Goal: Task Accomplishment & Management: Manage account settings

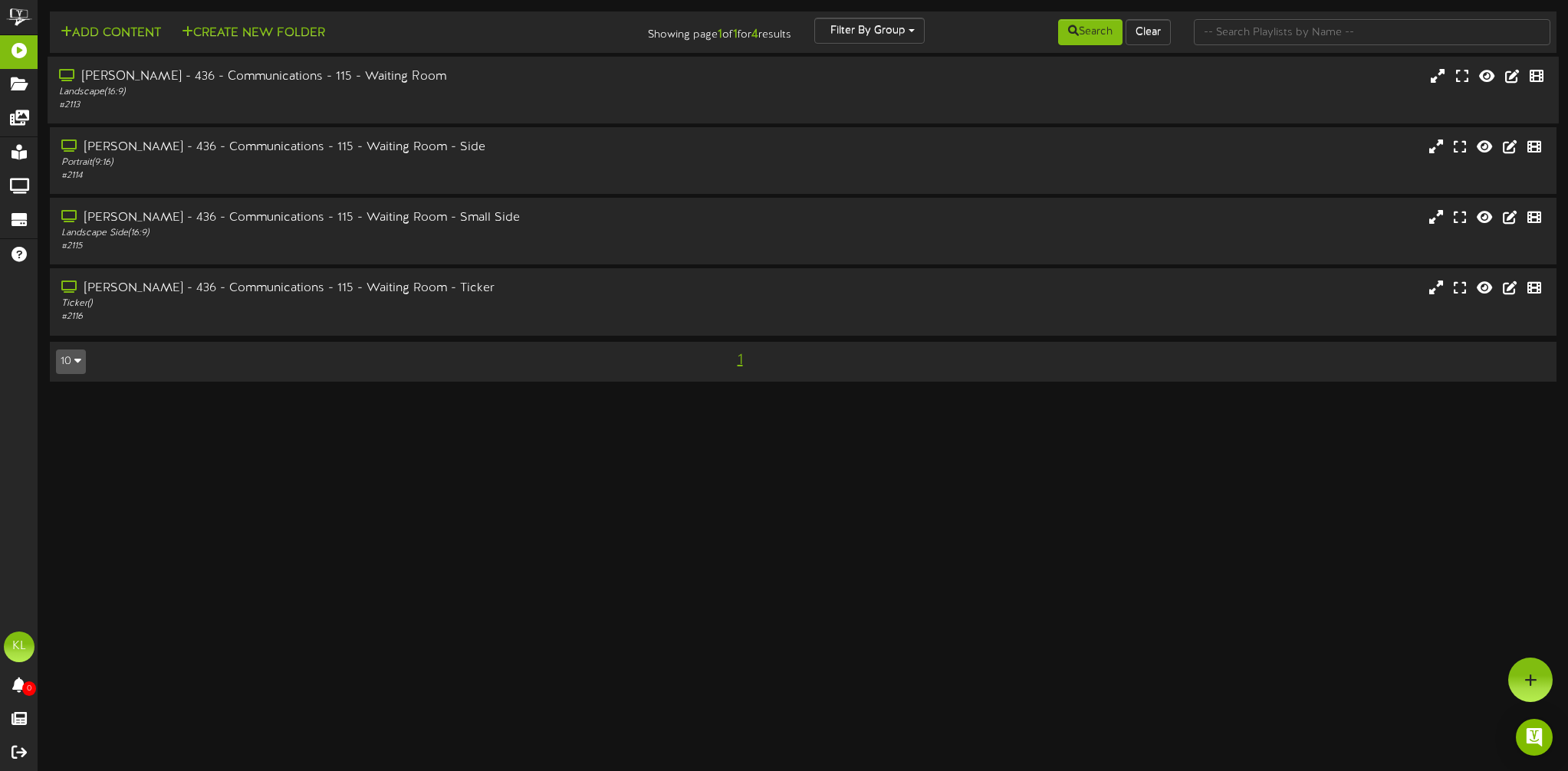
click at [70, 76] on icon at bounding box center [69, 75] width 19 height 12
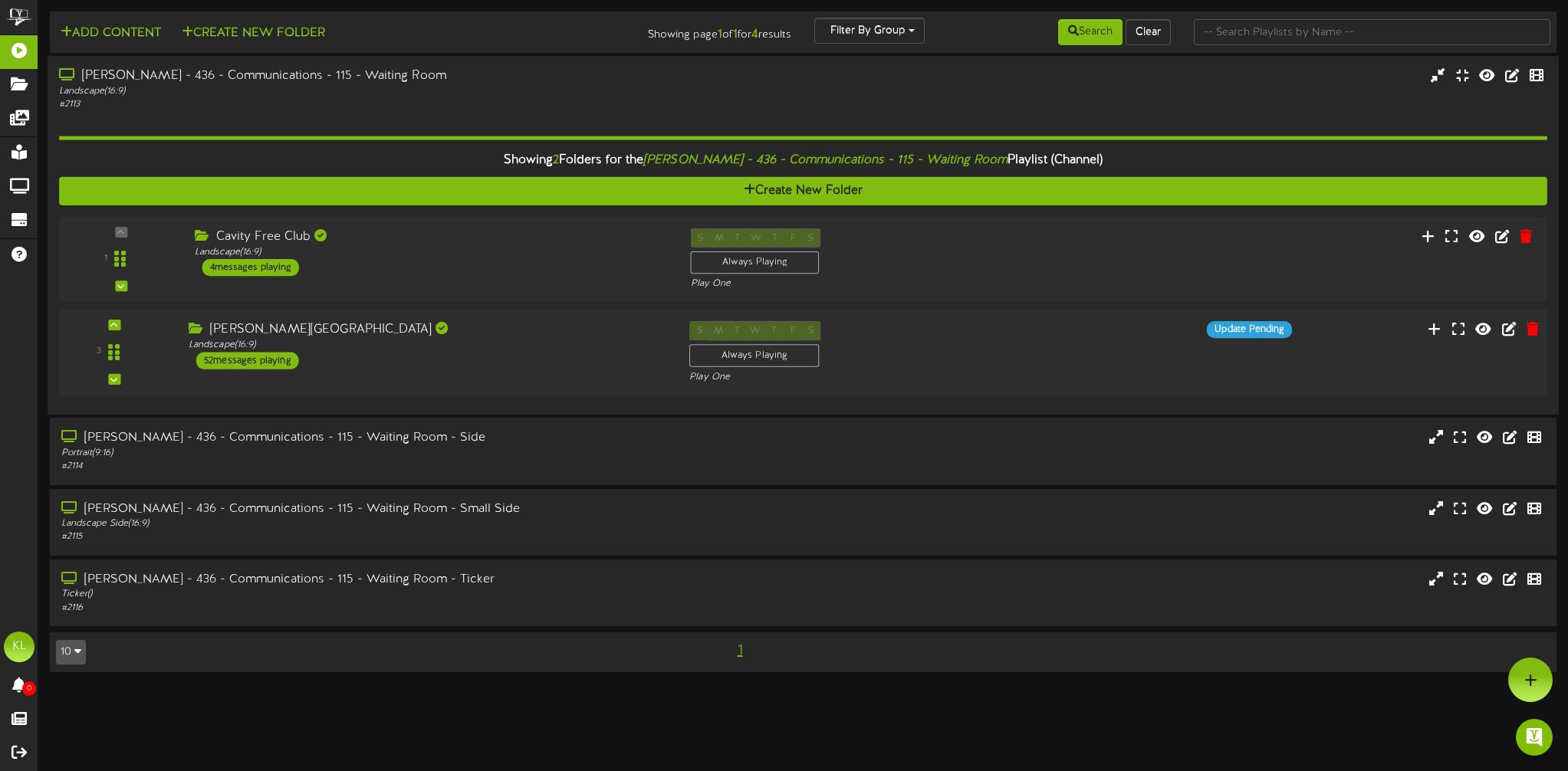
click at [212, 360] on div "52 messages playing" at bounding box center [247, 361] width 102 height 17
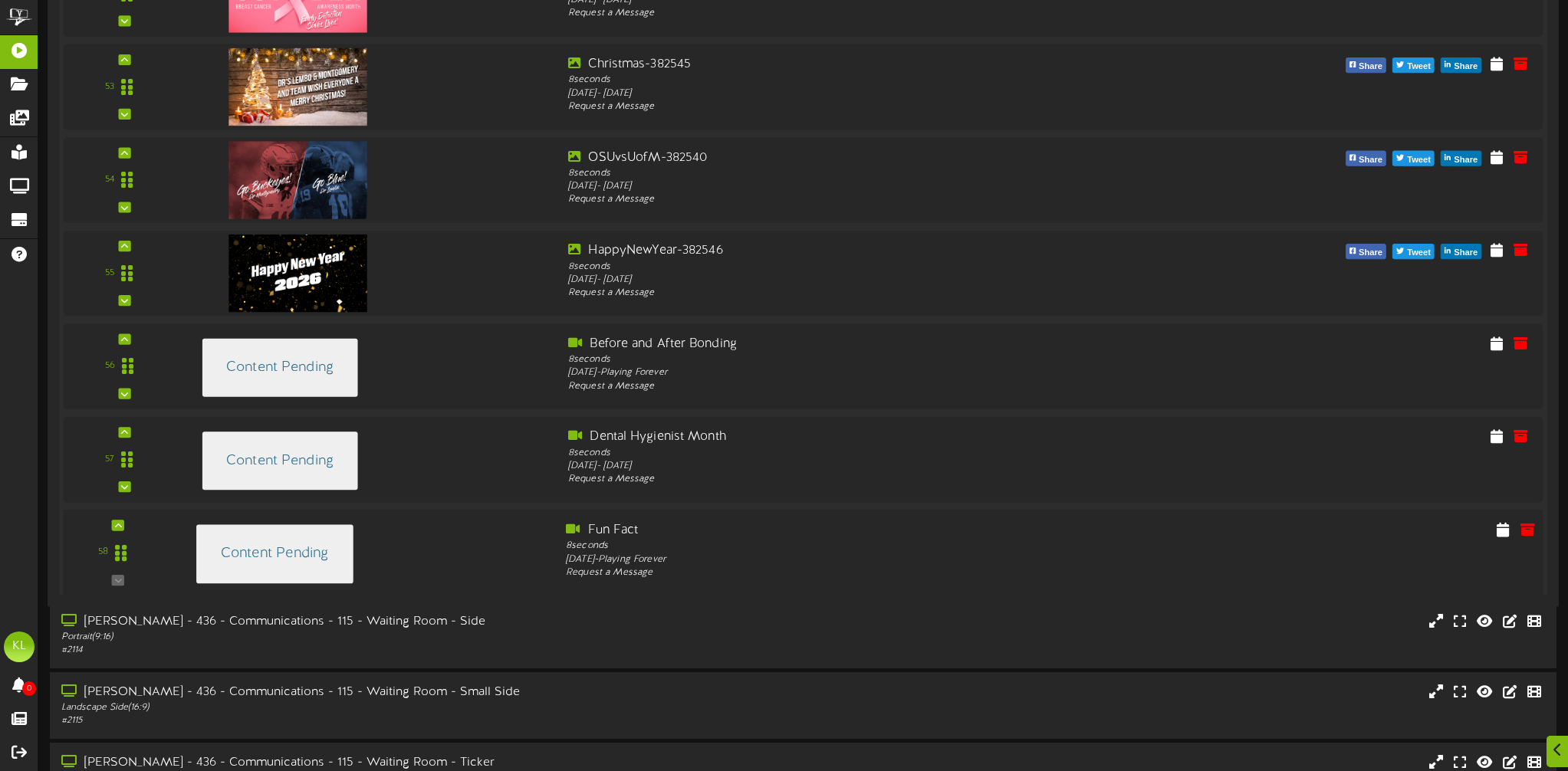
scroll to position [5253, 0]
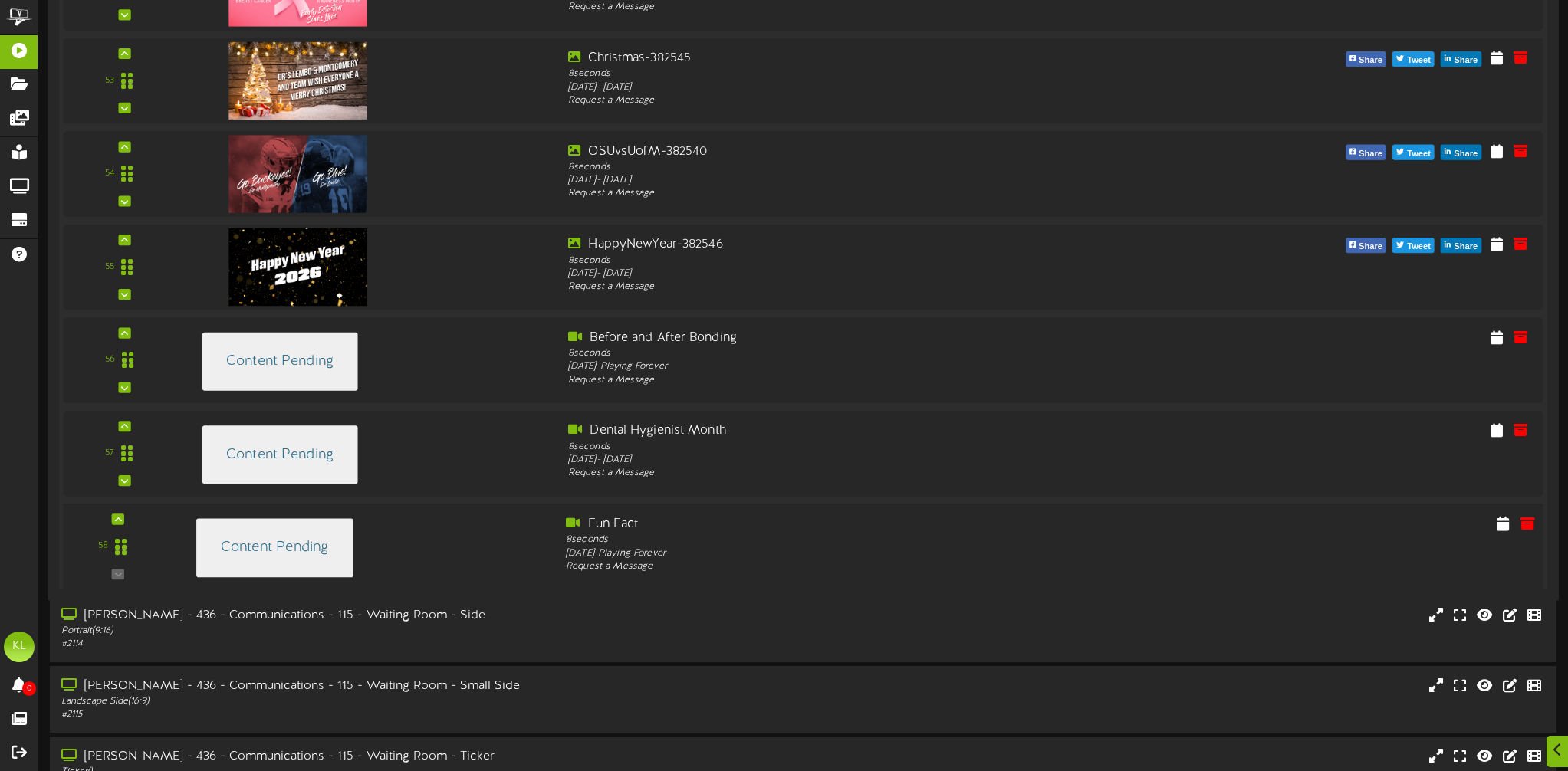
click at [301, 555] on div "Content Pending" at bounding box center [274, 548] width 157 height 59
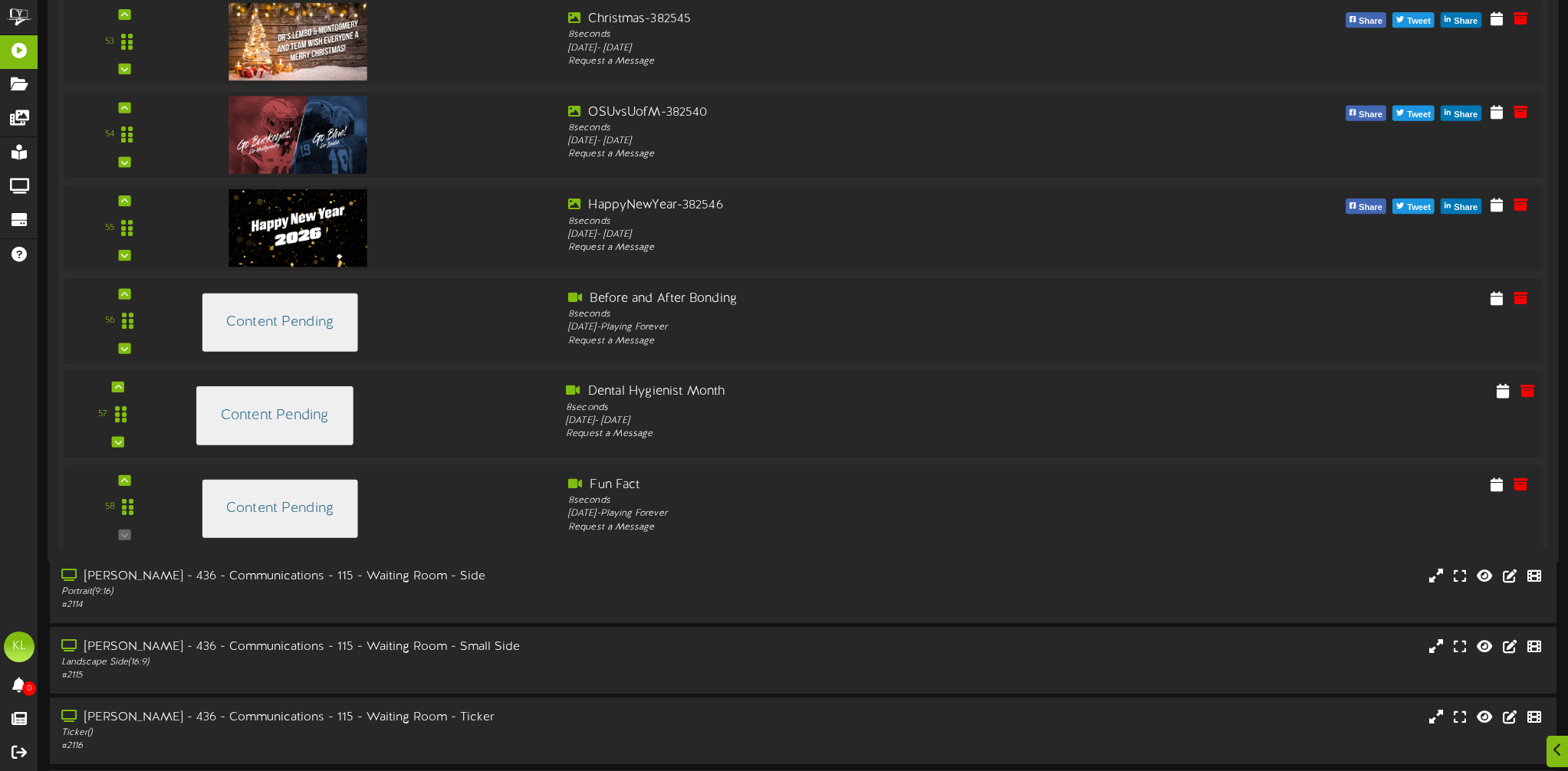
scroll to position [5346, 0]
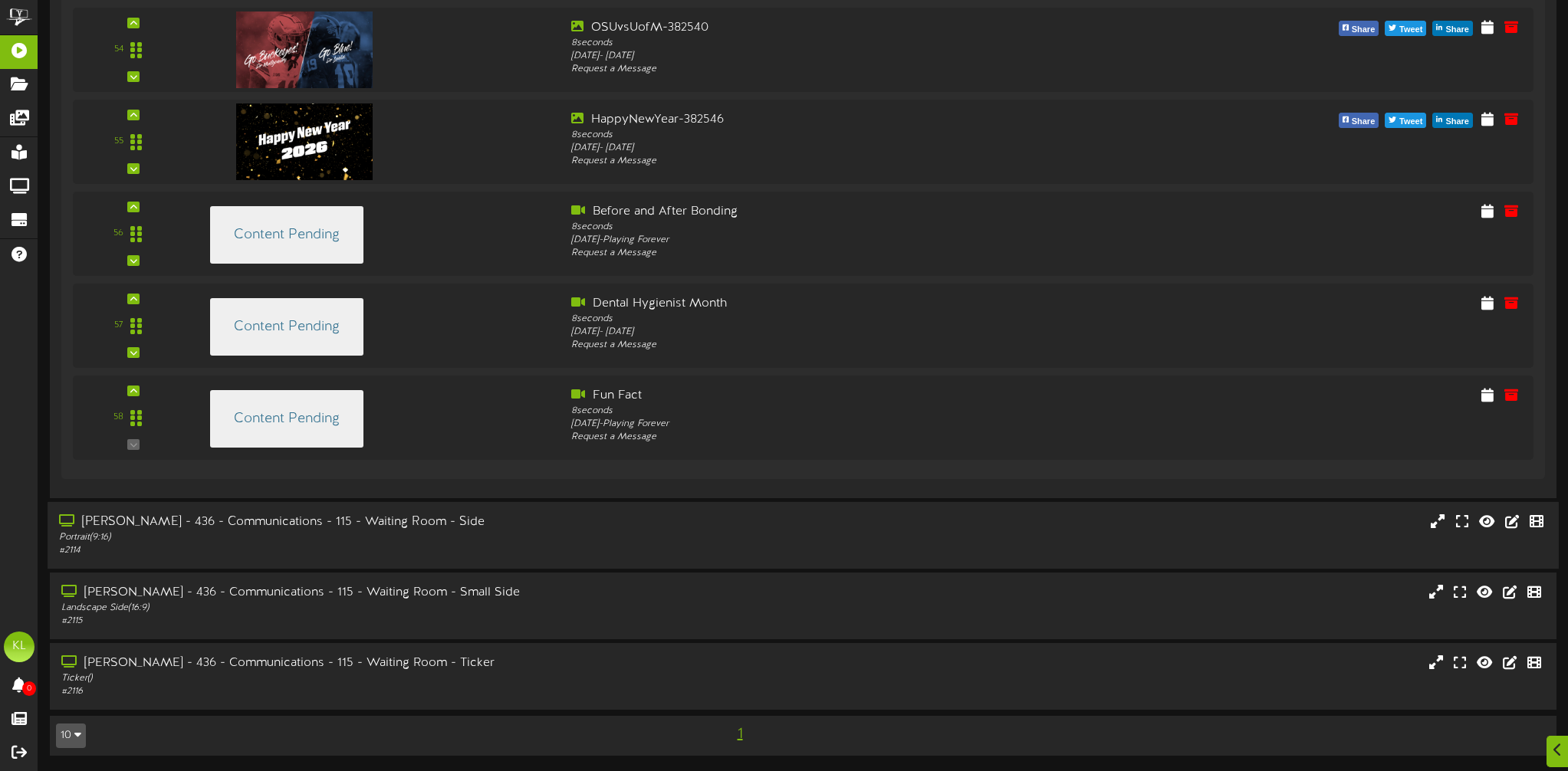
click at [89, 523] on div "[PERSON_NAME] - 436 - Communications - 115 - Waiting Room - Side" at bounding box center [362, 522] width 606 height 18
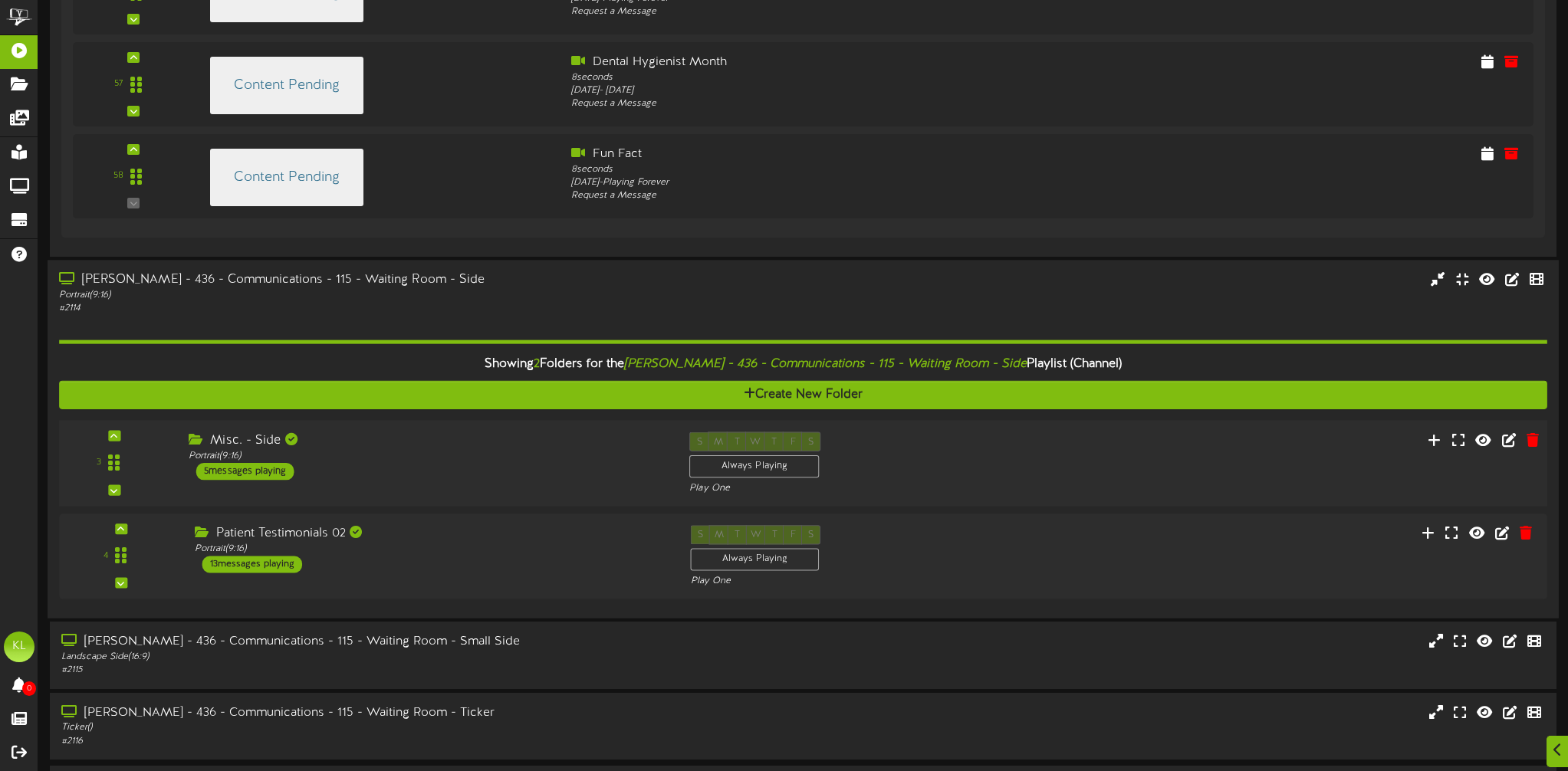
scroll to position [5588, 0]
click at [216, 471] on div "5 messages playing" at bounding box center [245, 471] width 98 height 17
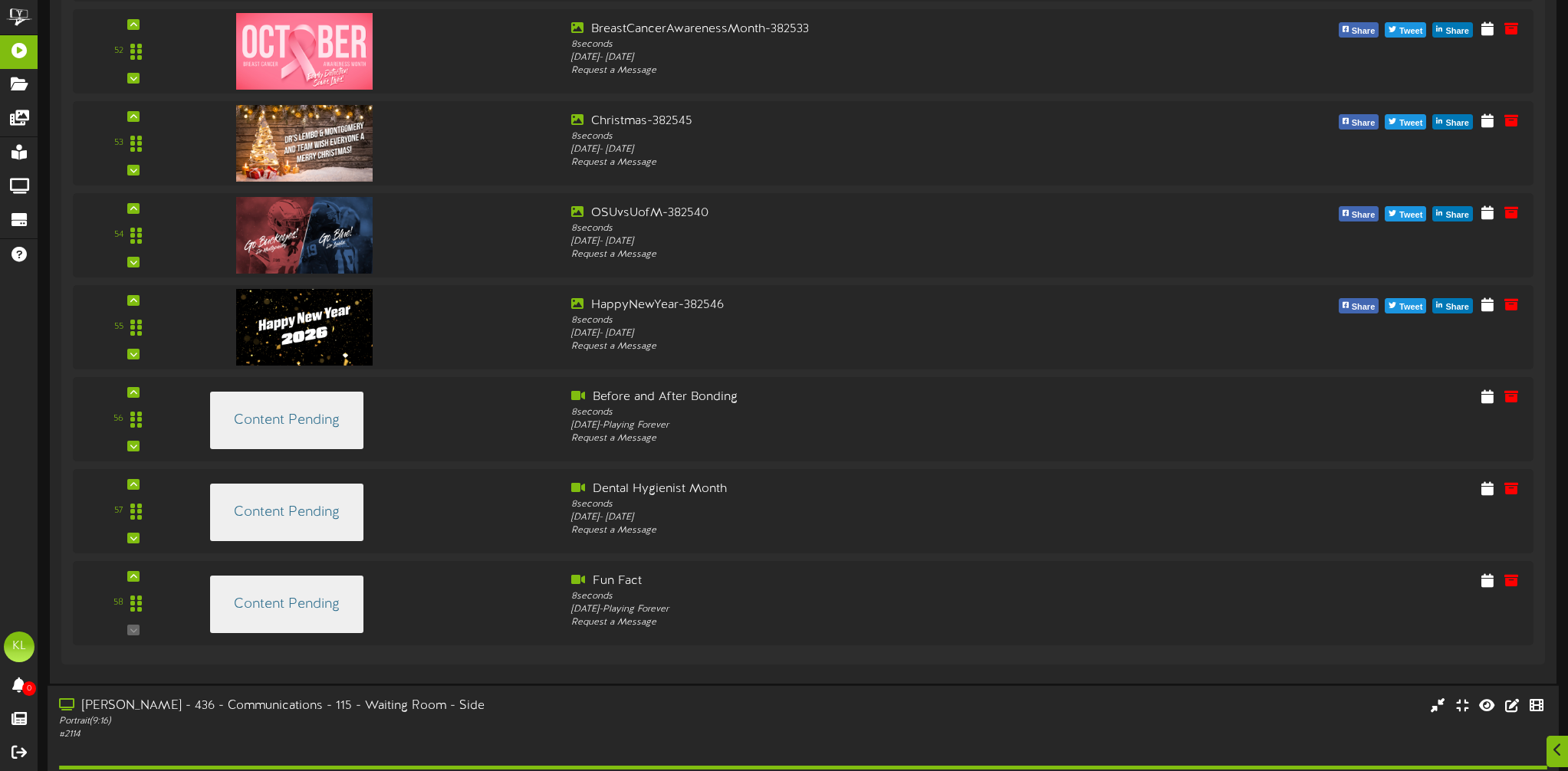
scroll to position [5169, 0]
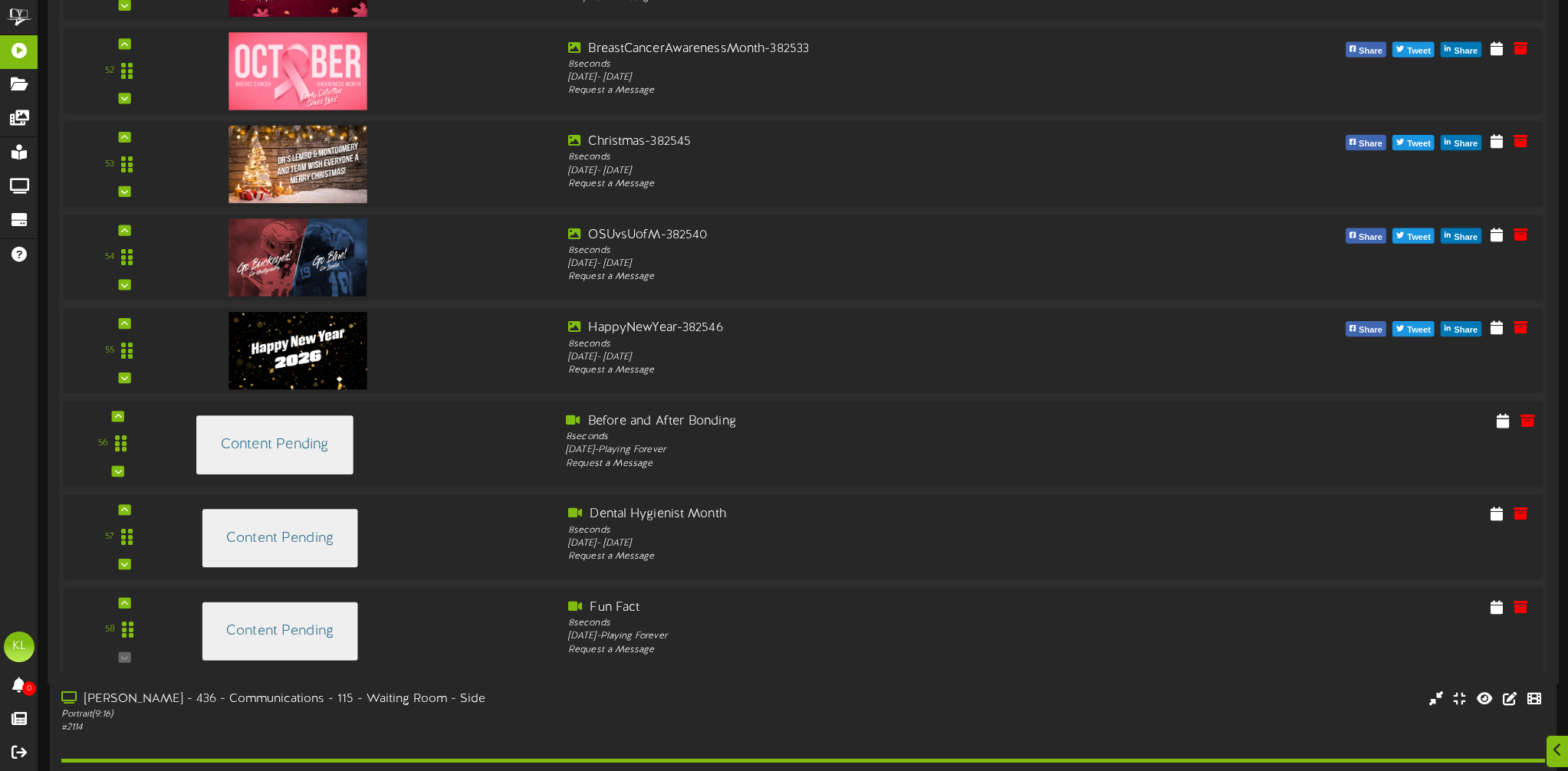
click at [325, 432] on div "Content Pending" at bounding box center [274, 444] width 157 height 59
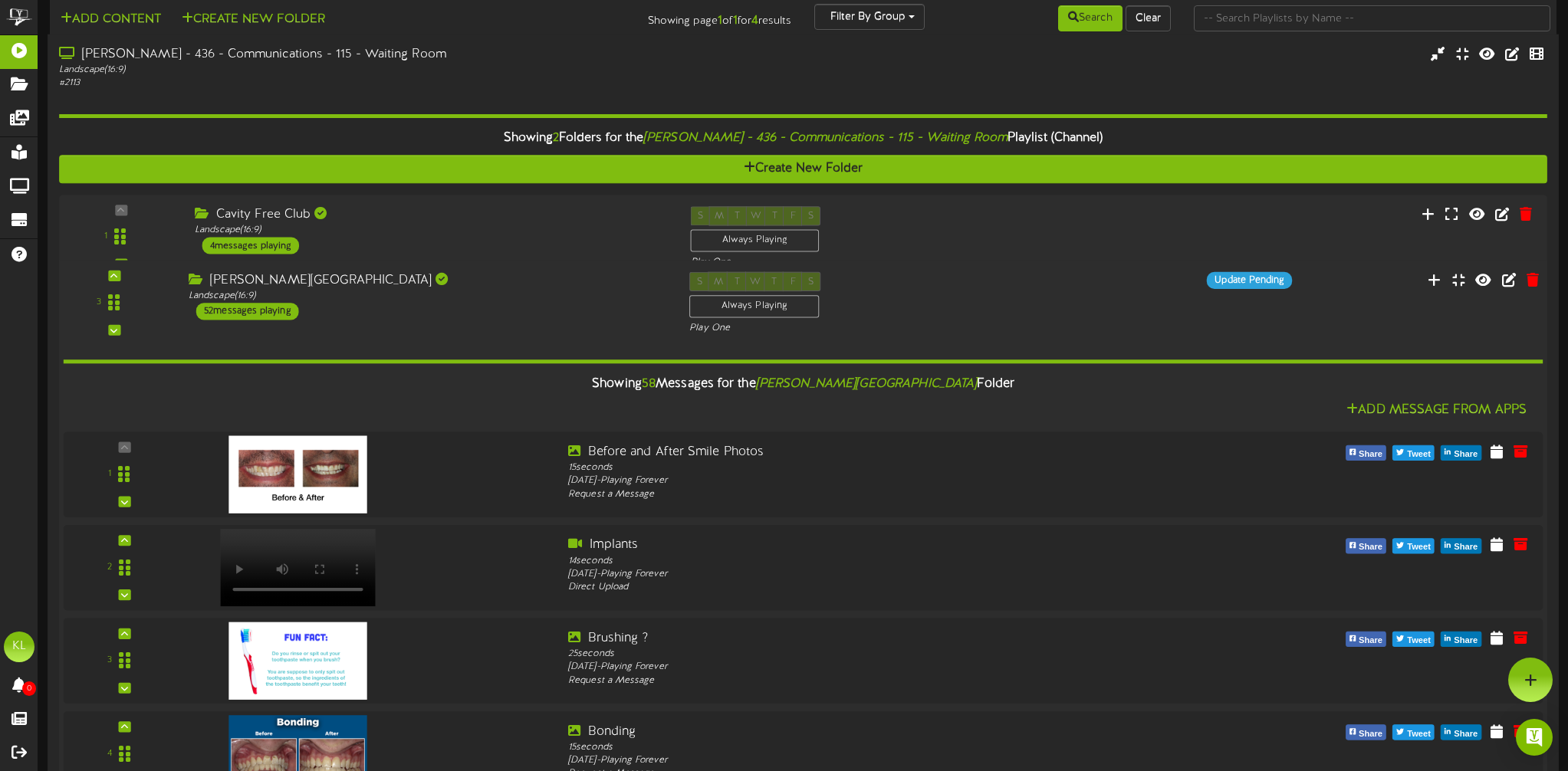
scroll to position [0, 0]
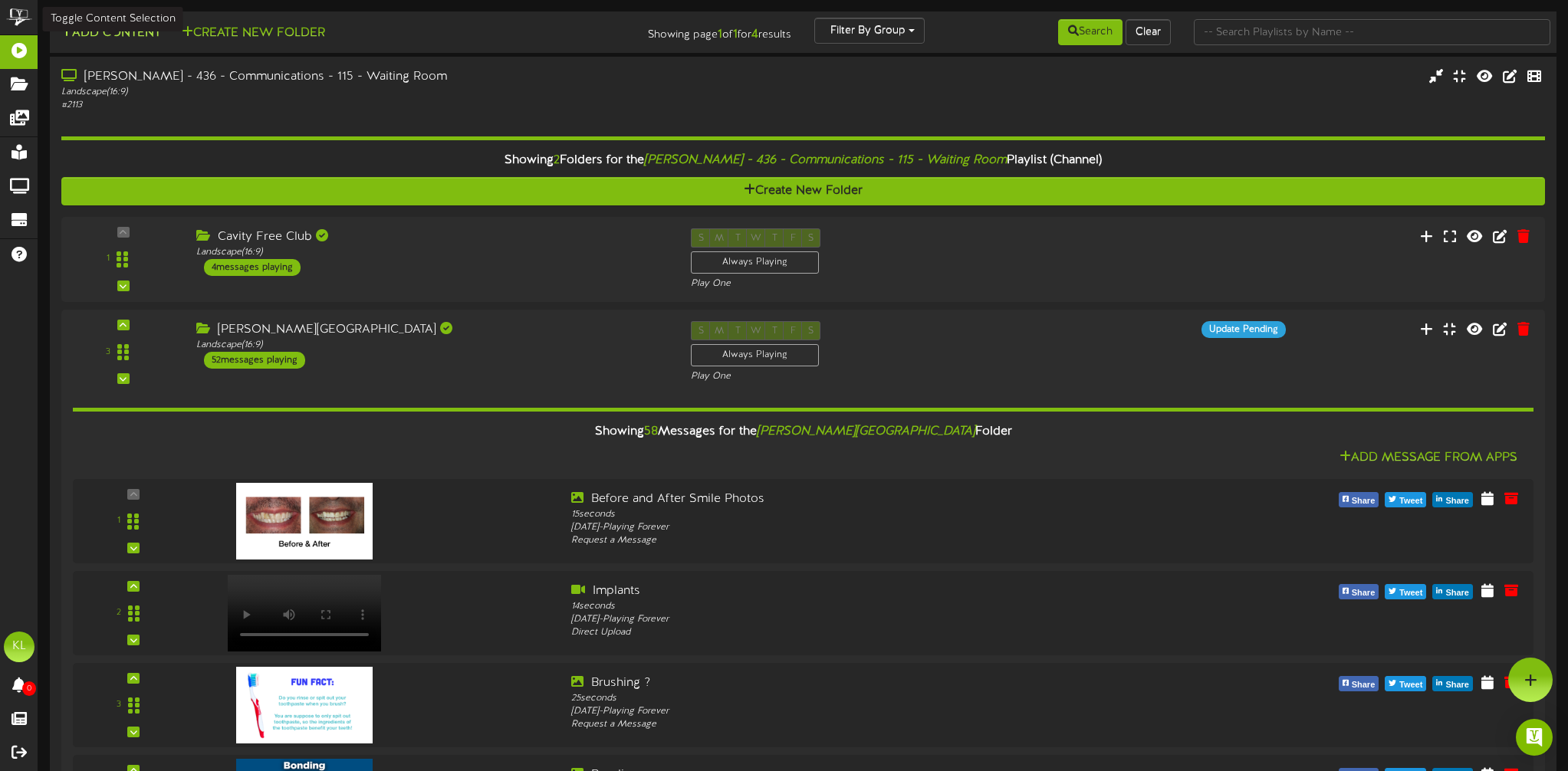
click at [113, 31] on button "Add Content" at bounding box center [111, 34] width 110 height 19
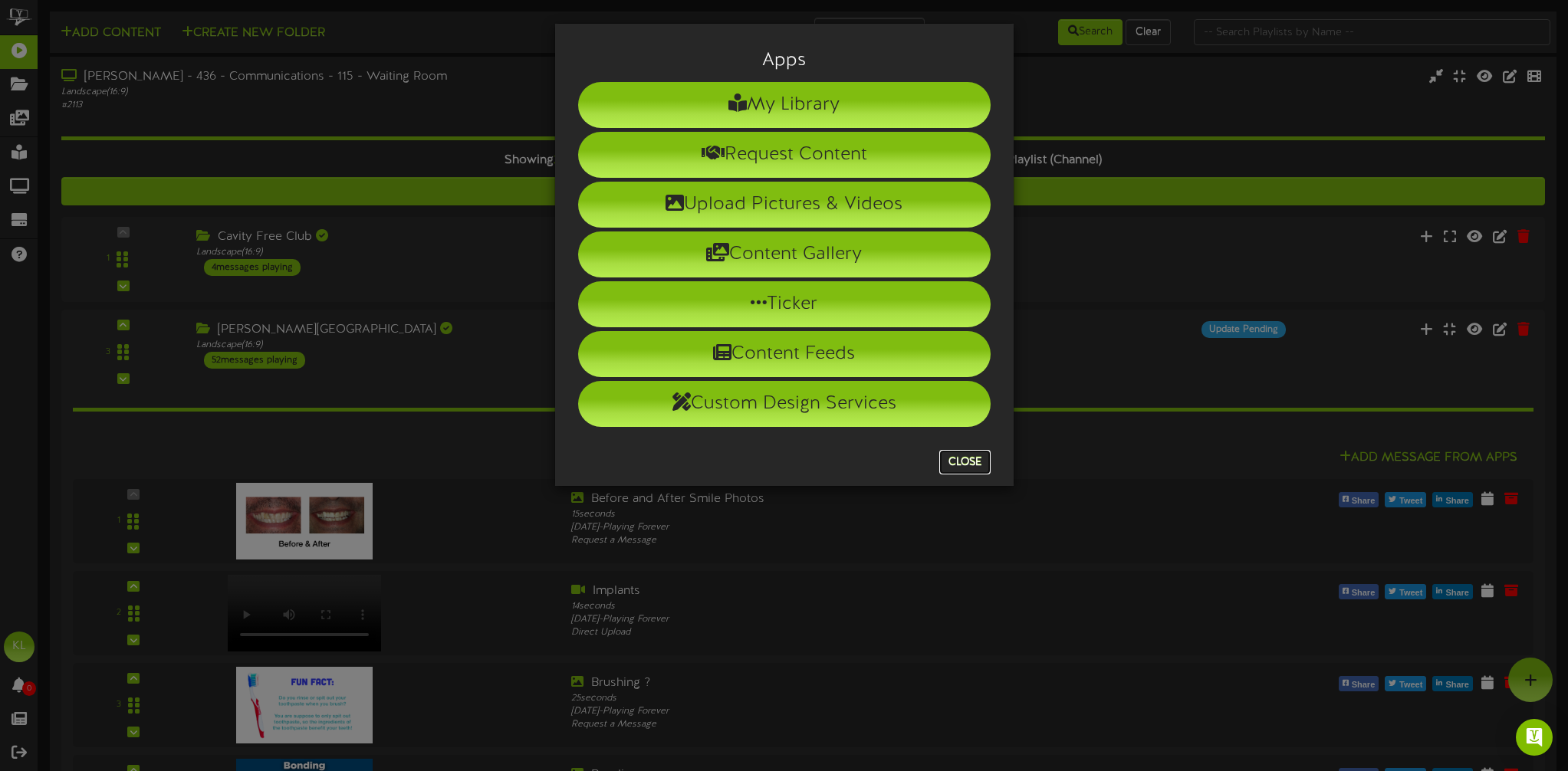
click at [971, 464] on button "Close" at bounding box center [965, 462] width 52 height 25
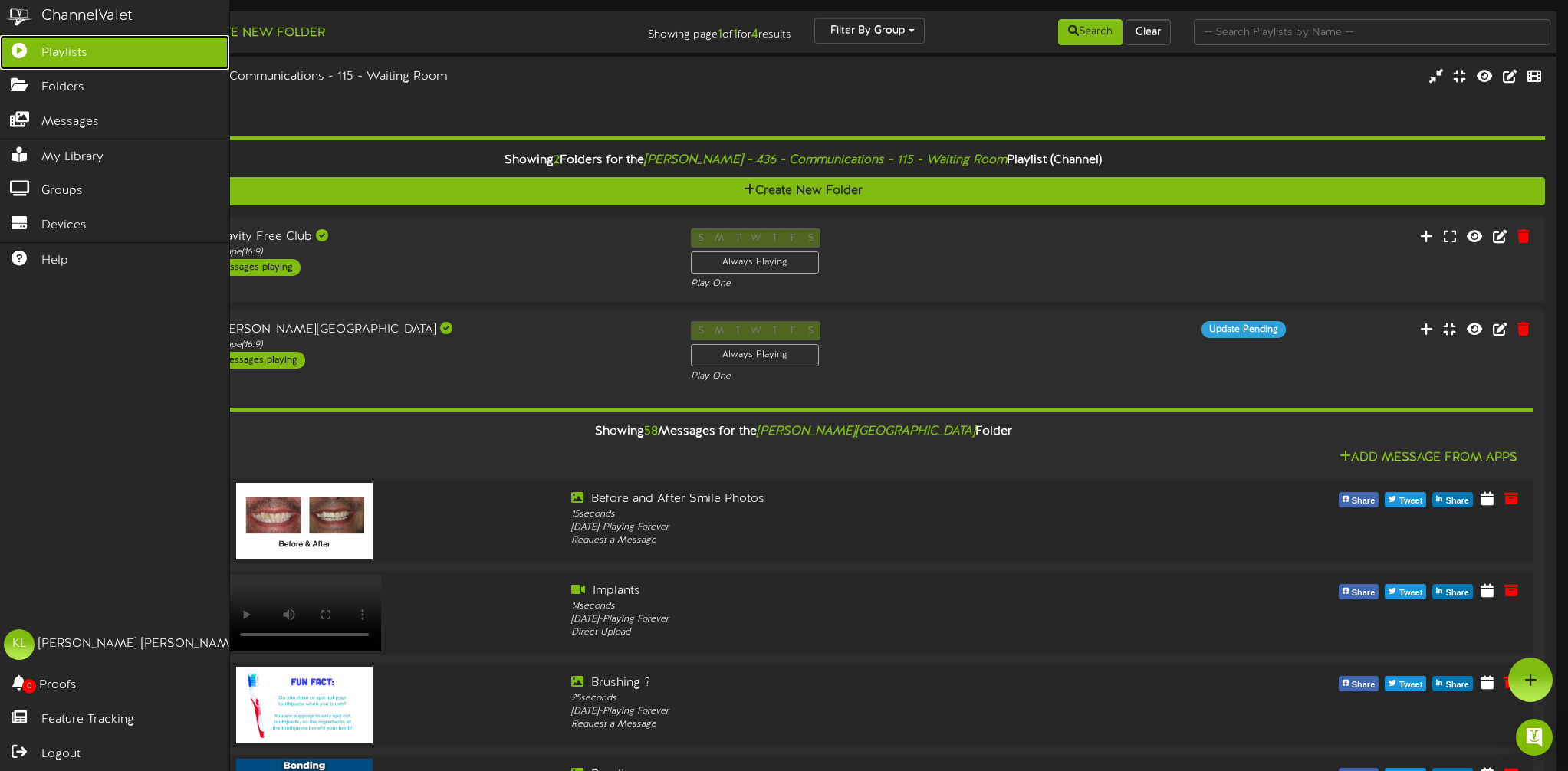
click at [60, 53] on span "Playlists" at bounding box center [64, 53] width 46 height 18
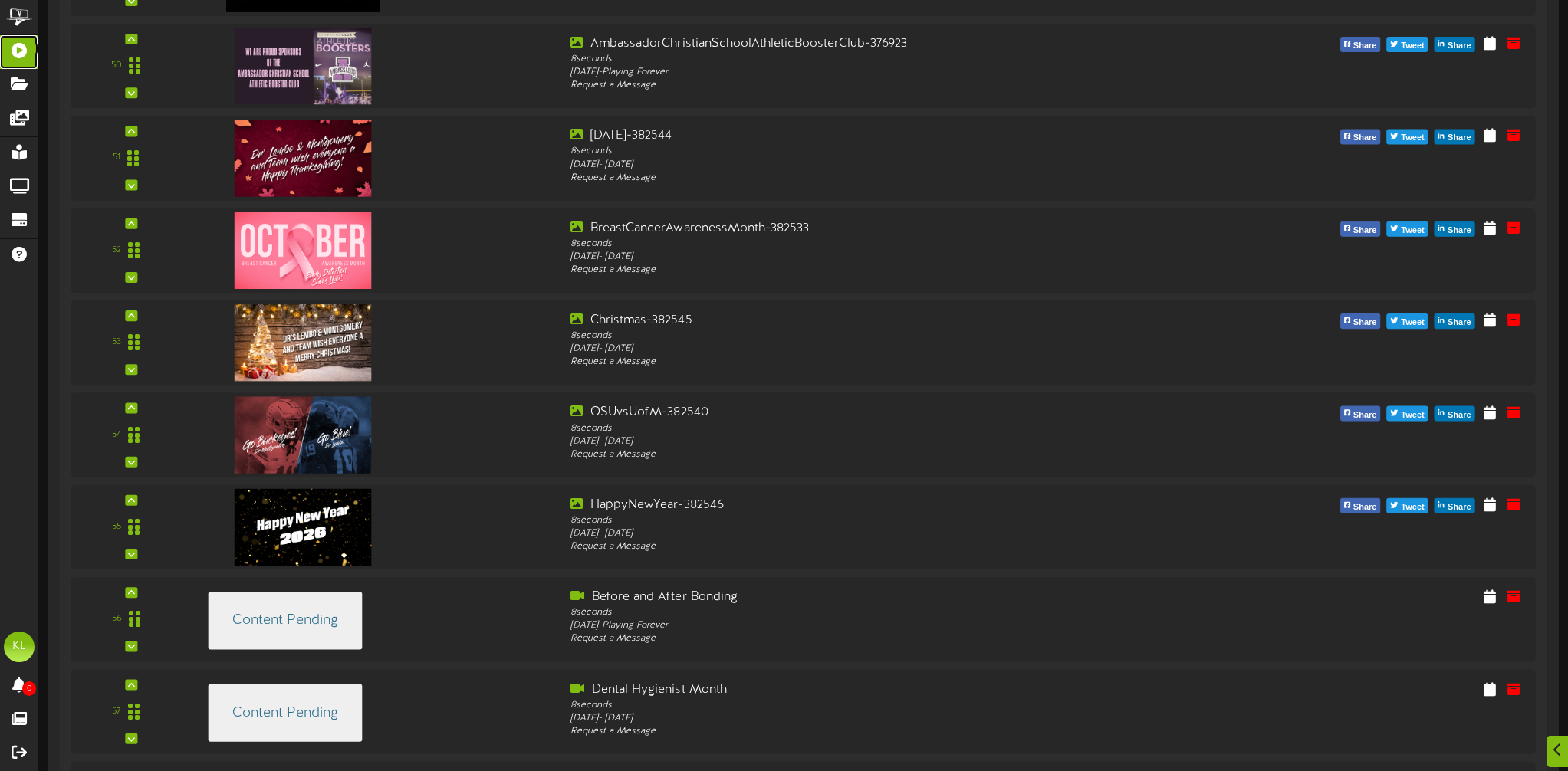
scroll to position [4979, 0]
